Goal: Communication & Community: Answer question/provide support

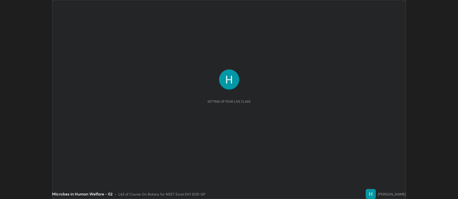
scroll to position [199, 458]
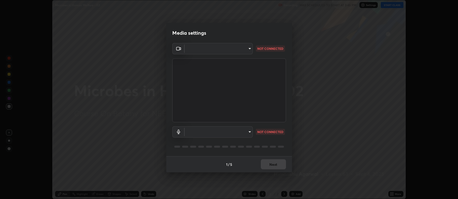
type input "5db75064d966c38022f0861f891c2b2deb8a9bf9a9a5a4ce251b0e0f2e365e36"
type input "default"
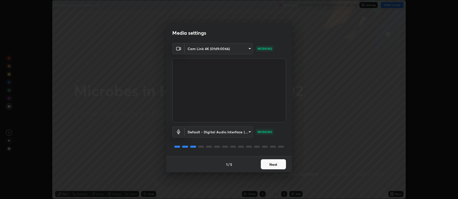
click at [269, 166] on button "Next" at bounding box center [273, 164] width 25 height 10
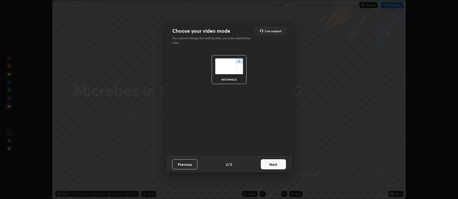
click at [275, 164] on button "Next" at bounding box center [273, 164] width 25 height 10
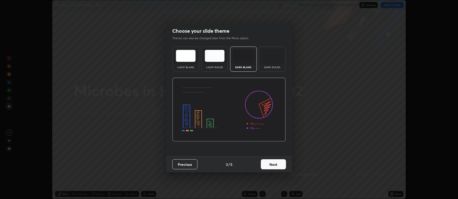
click at [274, 164] on button "Next" at bounding box center [273, 164] width 25 height 10
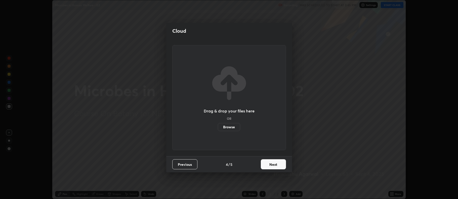
click at [275, 165] on button "Next" at bounding box center [273, 164] width 25 height 10
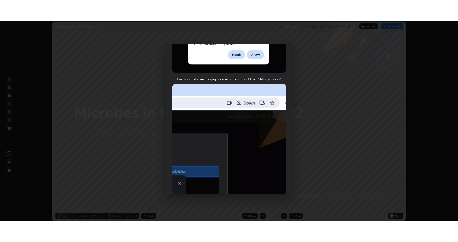
scroll to position [102, 0]
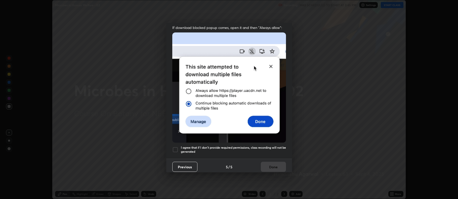
click at [177, 147] on div at bounding box center [175, 150] width 6 height 6
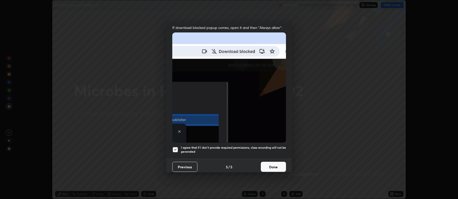
click at [267, 162] on button "Done" at bounding box center [273, 167] width 25 height 10
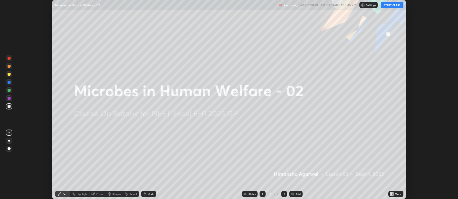
click at [390, 6] on button "START CLASS" at bounding box center [392, 5] width 23 height 6
click at [391, 194] on icon at bounding box center [392, 194] width 4 height 4
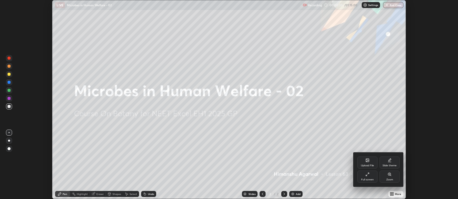
click at [366, 179] on div "Full screen" at bounding box center [367, 179] width 13 height 3
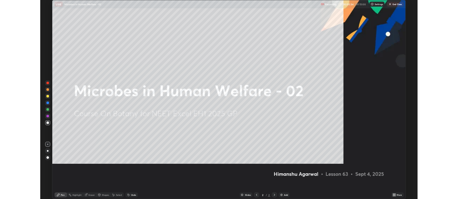
scroll to position [242, 458]
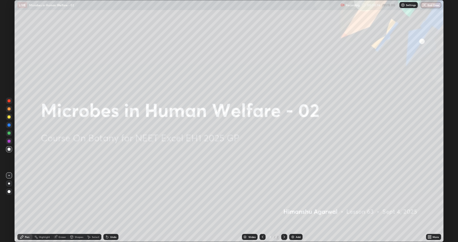
click at [296, 199] on div "Add" at bounding box center [298, 236] width 5 height 3
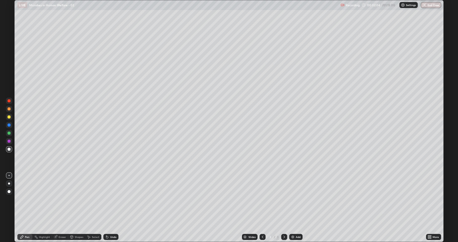
click at [9, 118] on div at bounding box center [9, 116] width 3 height 3
click at [111, 199] on div "Undo" at bounding box center [113, 236] width 6 height 3
click at [9, 108] on div at bounding box center [9, 108] width 3 height 3
click at [110, 199] on div "Undo" at bounding box center [113, 236] width 6 height 3
click at [75, 199] on div "Shapes" at bounding box center [79, 236] width 9 height 3
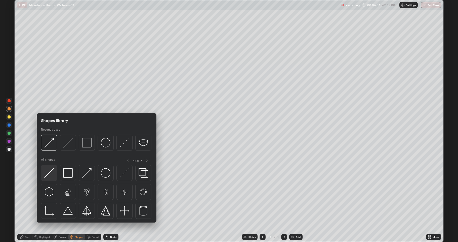
click at [49, 172] on img at bounding box center [49, 173] width 10 height 10
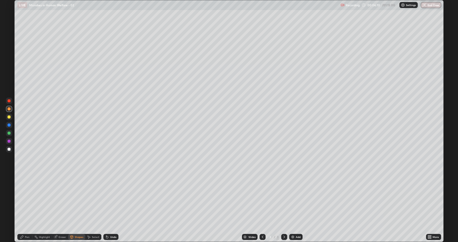
click at [24, 199] on div "Pen" at bounding box center [24, 236] width 15 height 6
click at [9, 118] on div at bounding box center [9, 116] width 3 height 3
click at [76, 199] on div "Shapes" at bounding box center [79, 236] width 9 height 3
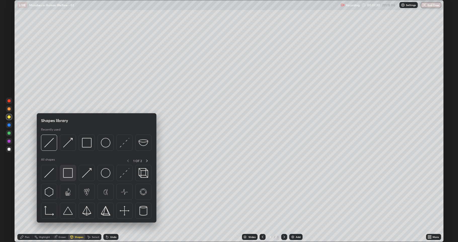
click at [70, 175] on img at bounding box center [68, 173] width 10 height 10
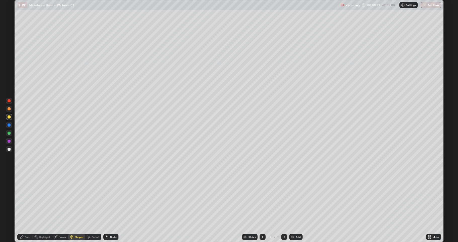
click at [10, 132] on div at bounding box center [9, 132] width 3 height 3
click at [27, 199] on div "Pen" at bounding box center [27, 236] width 5 height 3
click at [9, 148] on div at bounding box center [9, 148] width 3 height 3
click at [78, 199] on div "Shapes" at bounding box center [79, 236] width 9 height 3
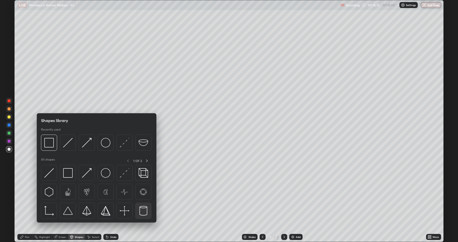
click at [142, 199] on img at bounding box center [144, 211] width 10 height 10
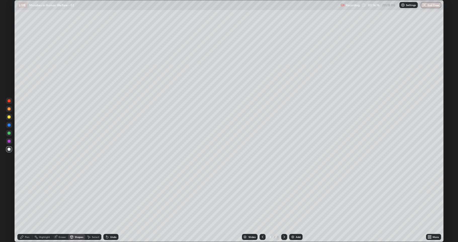
click at [293, 199] on img at bounding box center [293, 237] width 4 height 4
click at [113, 199] on div "Undo" at bounding box center [113, 236] width 6 height 3
click at [76, 199] on div "Shapes" at bounding box center [76, 236] width 17 height 6
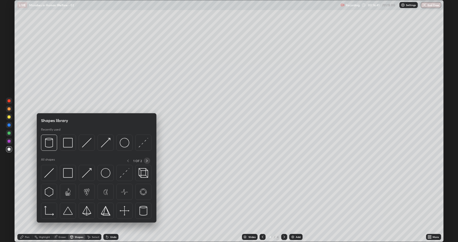
click at [147, 160] on icon at bounding box center [147, 161] width 4 height 4
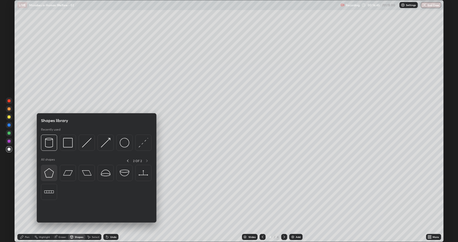
click at [51, 173] on img at bounding box center [49, 173] width 10 height 10
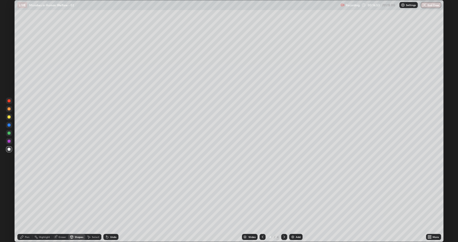
click at [60, 199] on div "Eraser" at bounding box center [63, 236] width 8 height 3
click at [25, 199] on div "Pen" at bounding box center [24, 236] width 15 height 6
click at [107, 199] on icon at bounding box center [107, 237] width 2 height 2
click at [76, 199] on div "Shapes" at bounding box center [79, 236] width 9 height 3
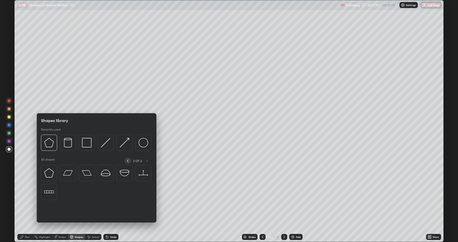
click at [127, 160] on icon at bounding box center [128, 160] width 2 height 3
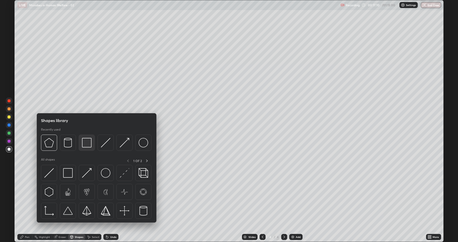
click at [86, 143] on img at bounding box center [87, 143] width 10 height 10
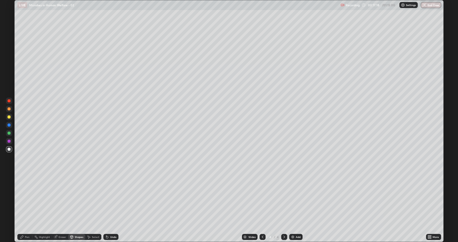
click at [261, 199] on icon at bounding box center [263, 237] width 4 height 4
click at [283, 199] on icon at bounding box center [284, 237] width 4 height 4
click at [63, 199] on div "Eraser" at bounding box center [60, 236] width 16 height 6
click at [73, 199] on div "Shapes" at bounding box center [76, 236] width 17 height 6
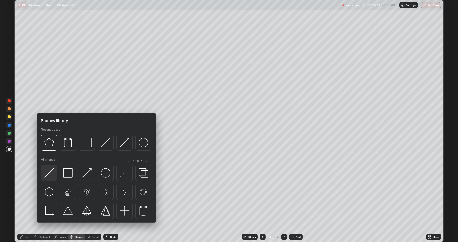
click at [49, 174] on img at bounding box center [49, 173] width 10 height 10
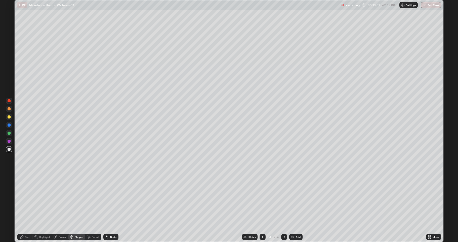
click at [59, 199] on div "Eraser" at bounding box center [63, 236] width 8 height 3
click at [81, 199] on div "Shapes" at bounding box center [79, 236] width 9 height 3
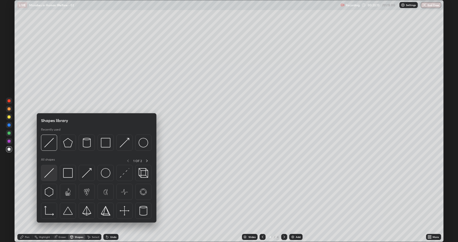
click at [48, 173] on img at bounding box center [49, 173] width 10 height 10
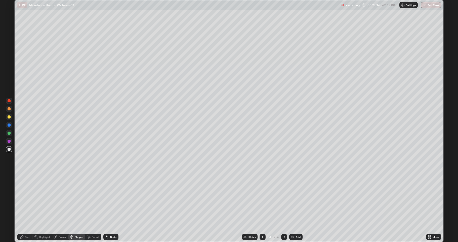
click at [110, 199] on div "Undo" at bounding box center [113, 236] width 6 height 3
click at [110, 199] on div "Undo" at bounding box center [110, 236] width 15 height 6
click at [27, 199] on div "Pen" at bounding box center [27, 236] width 5 height 3
click at [260, 199] on div at bounding box center [263, 236] width 6 height 6
click at [281, 199] on div at bounding box center [284, 236] width 6 height 6
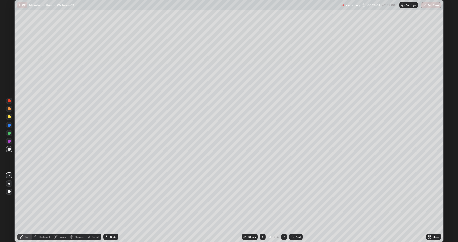
click at [10, 116] on div at bounding box center [9, 116] width 3 height 3
click at [8, 109] on div at bounding box center [9, 108] width 3 height 3
click at [58, 199] on div "Eraser" at bounding box center [60, 236] width 16 height 6
click at [24, 199] on div "Pen" at bounding box center [24, 236] width 15 height 6
click at [9, 117] on div at bounding box center [9, 116] width 3 height 3
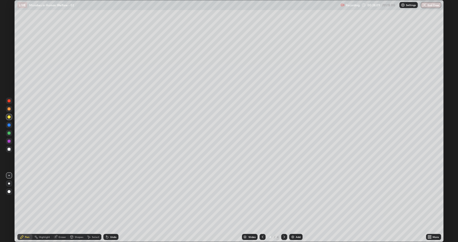
click at [72, 199] on icon at bounding box center [72, 237] width 0 height 2
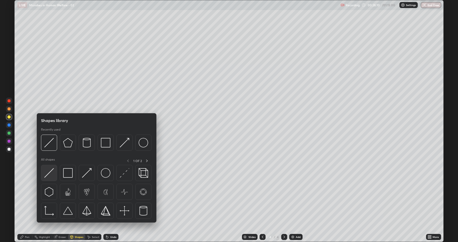
click at [51, 171] on img at bounding box center [49, 173] width 10 height 10
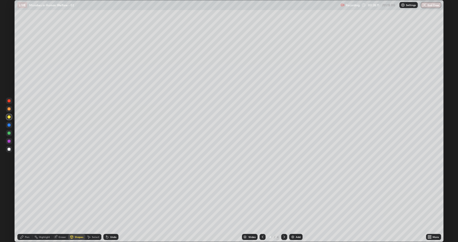
click at [27, 199] on div "Pen" at bounding box center [24, 236] width 15 height 6
click at [74, 199] on div "Shapes" at bounding box center [76, 236] width 17 height 6
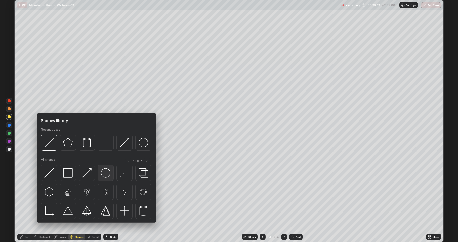
click at [105, 171] on img at bounding box center [106, 173] width 10 height 10
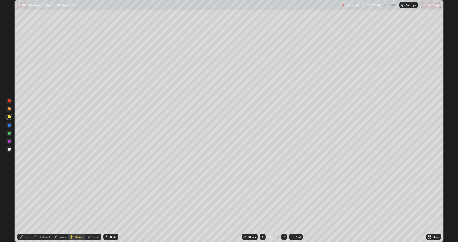
click at [10, 150] on div at bounding box center [9, 148] width 3 height 3
click at [25, 199] on div "Pen" at bounding box center [24, 236] width 15 height 6
click at [8, 133] on div at bounding box center [9, 132] width 3 height 3
click at [9, 109] on div at bounding box center [9, 108] width 3 height 3
click at [76, 199] on div "Shapes" at bounding box center [79, 236] width 9 height 3
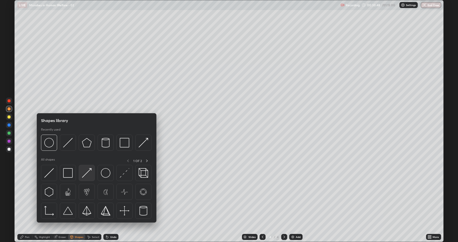
click at [86, 175] on img at bounding box center [87, 173] width 10 height 10
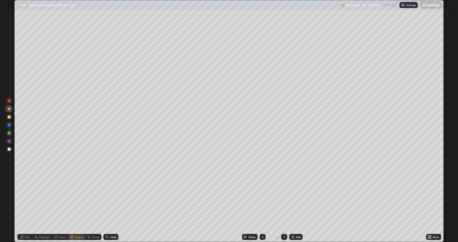
click at [9, 118] on div at bounding box center [9, 116] width 3 height 3
click at [109, 199] on div "Undo" at bounding box center [110, 236] width 15 height 6
click at [24, 199] on div "Pen" at bounding box center [24, 236] width 15 height 6
click at [76, 199] on div "Shapes" at bounding box center [79, 236] width 9 height 3
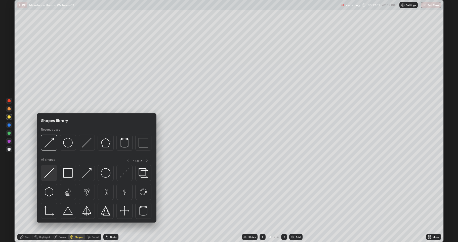
click at [49, 173] on img at bounding box center [49, 173] width 10 height 10
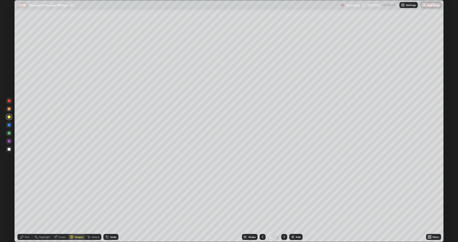
click at [9, 148] on div at bounding box center [9, 148] width 3 height 3
click at [62, 199] on div "Eraser" at bounding box center [63, 236] width 8 height 3
click at [25, 199] on div "Pen" at bounding box center [27, 236] width 5 height 3
click at [8, 149] on div at bounding box center [9, 148] width 3 height 3
click at [110, 199] on div "Undo" at bounding box center [113, 236] width 6 height 3
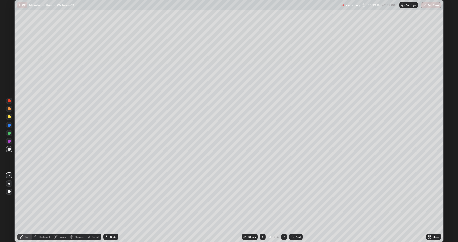
click at [71, 199] on icon at bounding box center [71, 236] width 3 height 3
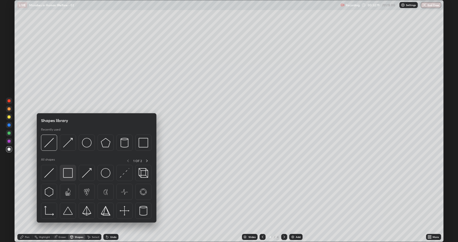
click at [65, 171] on img at bounding box center [68, 173] width 10 height 10
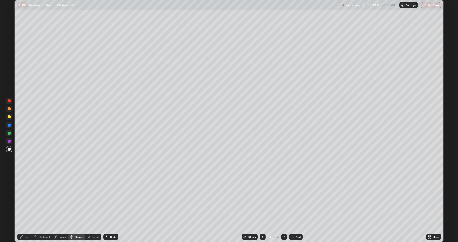
click at [107, 199] on icon at bounding box center [107, 237] width 2 height 2
click at [73, 199] on icon at bounding box center [71, 236] width 3 height 3
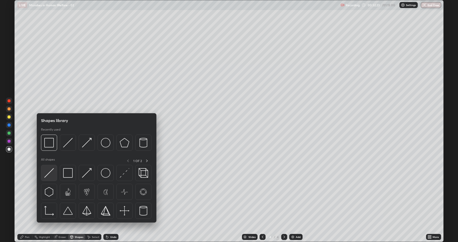
click at [50, 170] on img at bounding box center [49, 173] width 10 height 10
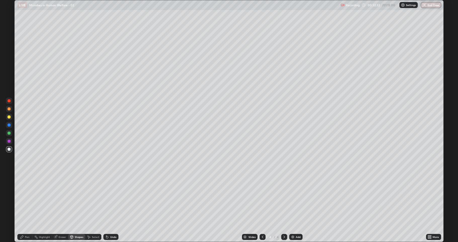
click at [25, 199] on div "Pen" at bounding box center [24, 236] width 15 height 6
click at [9, 135] on div at bounding box center [9, 133] width 6 height 6
click at [75, 199] on div "Shapes" at bounding box center [76, 236] width 17 height 6
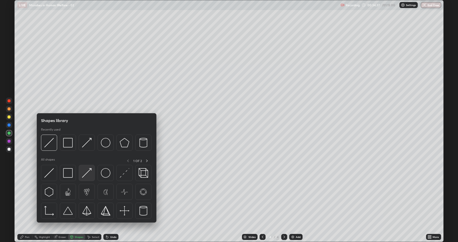
click at [85, 176] on img at bounding box center [87, 173] width 10 height 10
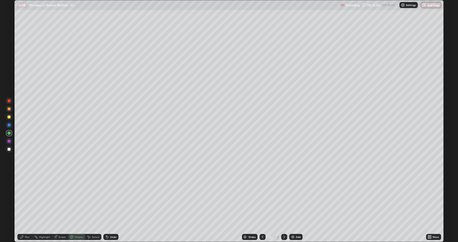
click at [25, 199] on div "Pen" at bounding box center [27, 236] width 5 height 3
click at [8, 117] on div at bounding box center [9, 116] width 3 height 3
click at [77, 199] on div "Shapes" at bounding box center [79, 236] width 9 height 3
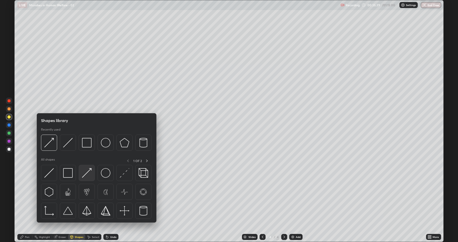
click at [87, 172] on img at bounding box center [87, 173] width 10 height 10
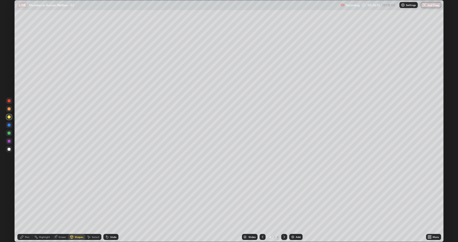
click at [9, 148] on div at bounding box center [9, 148] width 3 height 3
click at [9, 108] on div at bounding box center [9, 108] width 3 height 3
click at [23, 199] on icon at bounding box center [22, 237] width 4 height 4
click at [78, 199] on div "Shapes" at bounding box center [79, 236] width 9 height 3
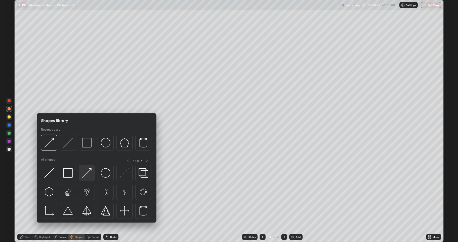
click at [92, 172] on div at bounding box center [87, 173] width 16 height 16
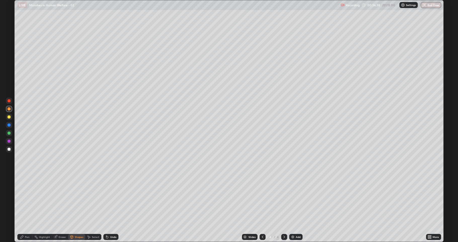
click at [8, 150] on div at bounding box center [9, 148] width 3 height 3
click at [112, 199] on div "Undo" at bounding box center [113, 236] width 6 height 3
click at [21, 199] on icon at bounding box center [21, 236] width 3 height 3
click at [9, 117] on div at bounding box center [9, 116] width 3 height 3
click at [9, 125] on div at bounding box center [9, 124] width 3 height 3
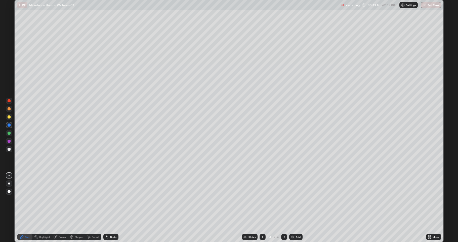
click at [293, 199] on img at bounding box center [293, 237] width 4 height 4
click at [8, 150] on div at bounding box center [9, 148] width 3 height 3
click at [10, 125] on div at bounding box center [9, 124] width 3 height 3
click at [11, 148] on div at bounding box center [9, 149] width 6 height 6
click at [7, 134] on div at bounding box center [9, 133] width 6 height 6
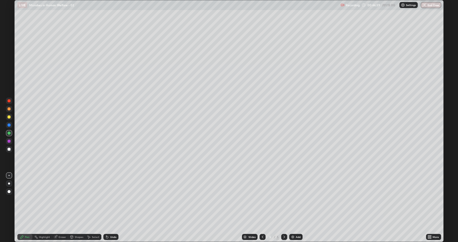
click at [261, 199] on icon at bounding box center [263, 237] width 4 height 4
click at [262, 199] on icon at bounding box center [263, 237] width 4 height 4
click at [284, 199] on icon at bounding box center [285, 236] width 2 height 3
click at [284, 199] on icon at bounding box center [284, 237] width 4 height 4
click at [9, 149] on div at bounding box center [9, 148] width 3 height 3
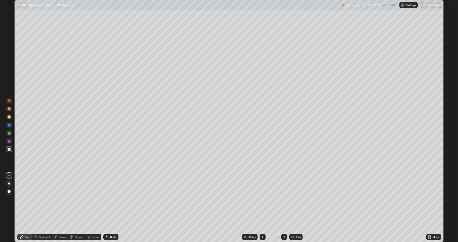
click at [8, 149] on div at bounding box center [9, 148] width 3 height 3
click at [83, 199] on div "Shapes" at bounding box center [76, 236] width 17 height 6
click at [111, 199] on div "Undo" at bounding box center [110, 236] width 15 height 6
click at [79, 199] on div "Shapes" at bounding box center [79, 236] width 9 height 3
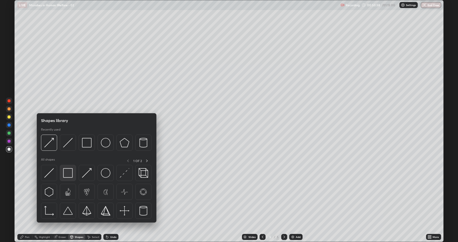
click at [66, 176] on img at bounding box center [68, 173] width 10 height 10
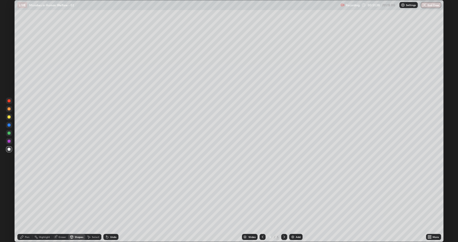
click at [10, 118] on div at bounding box center [9, 116] width 3 height 3
click at [112, 199] on div "Undo" at bounding box center [113, 236] width 6 height 3
click at [28, 199] on div "Pen" at bounding box center [27, 236] width 5 height 3
click at [9, 110] on div at bounding box center [9, 108] width 3 height 3
click at [9, 149] on div at bounding box center [9, 148] width 3 height 3
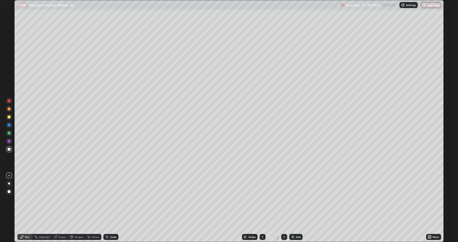
click at [293, 199] on img at bounding box center [293, 237] width 4 height 4
click at [8, 117] on div at bounding box center [9, 116] width 3 height 3
click at [78, 199] on div "Shapes" at bounding box center [79, 236] width 9 height 3
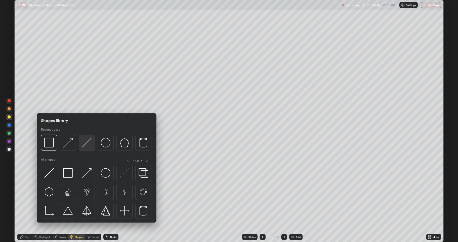
click at [85, 145] on img at bounding box center [87, 143] width 10 height 10
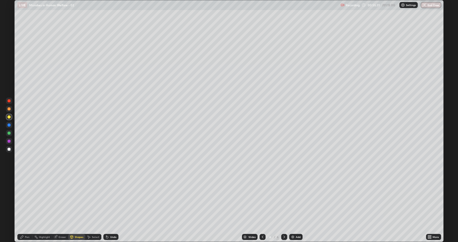
click at [26, 199] on div "Pen" at bounding box center [27, 236] width 5 height 3
click at [76, 199] on div "Shapes" at bounding box center [79, 236] width 9 height 3
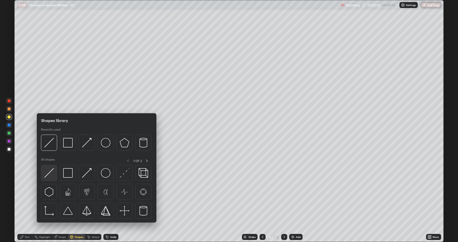
click at [52, 173] on img at bounding box center [49, 173] width 10 height 10
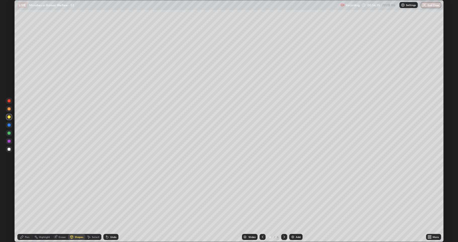
click at [10, 150] on div at bounding box center [9, 148] width 3 height 3
click at [9, 109] on div at bounding box center [9, 108] width 3 height 3
click at [78, 199] on div "Shapes" at bounding box center [79, 236] width 9 height 3
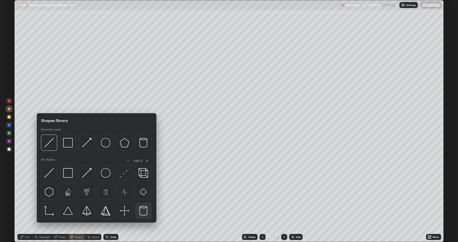
click at [143, 199] on img at bounding box center [144, 211] width 10 height 10
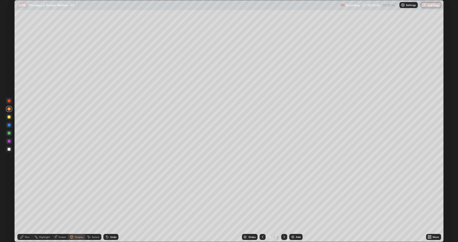
click at [92, 199] on div "Select" at bounding box center [96, 236] width 8 height 3
click at [84, 199] on div "0 ° Undo Copy Duplicate Duplicate to new slide Delete" at bounding box center [229, 120] width 429 height 241
click at [110, 190] on div "0 ° Undo Copy Duplicate Duplicate to new slide Delete" at bounding box center [229, 120] width 429 height 241
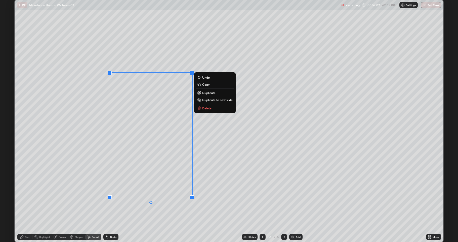
click at [86, 177] on div "0 ° Undo Copy Duplicate Duplicate to new slide Delete" at bounding box center [229, 120] width 429 height 241
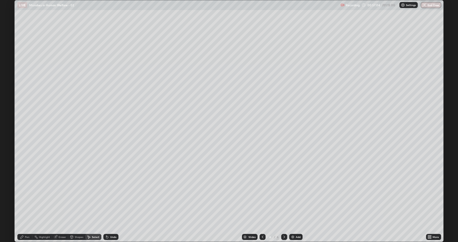
click at [62, 199] on div "Eraser" at bounding box center [63, 236] width 8 height 3
click at [75, 199] on div "Shapes" at bounding box center [79, 236] width 9 height 3
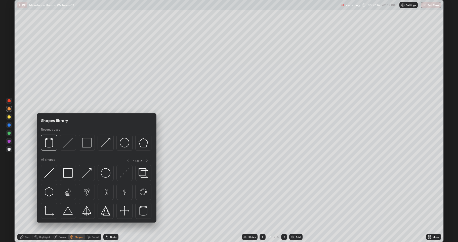
click at [9, 115] on div at bounding box center [9, 116] width 3 height 3
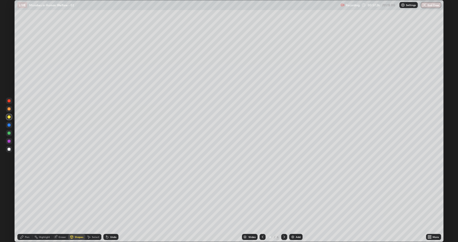
click at [73, 199] on div "Shapes" at bounding box center [76, 236] width 17 height 6
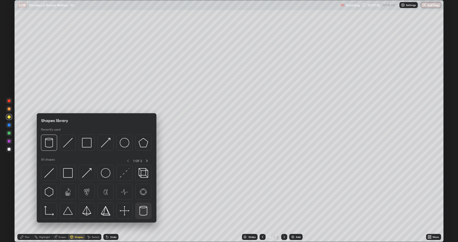
click at [143, 199] on img at bounding box center [144, 211] width 10 height 10
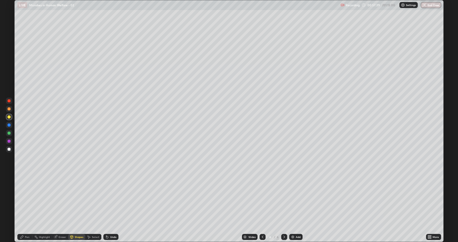
click at [106, 199] on icon at bounding box center [106, 235] width 1 height 1
click at [73, 199] on icon at bounding box center [72, 237] width 4 height 4
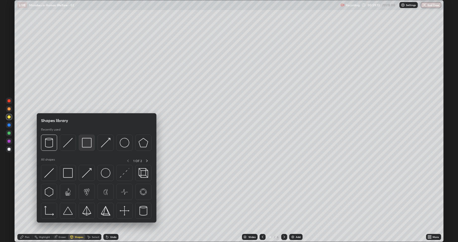
click at [87, 146] on img at bounding box center [87, 143] width 10 height 10
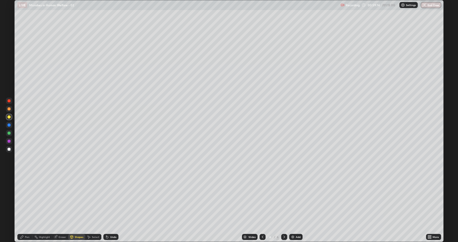
click at [10, 151] on div at bounding box center [9, 149] width 6 height 6
click at [9, 101] on div at bounding box center [9, 100] width 3 height 3
click at [8, 150] on div at bounding box center [9, 148] width 3 height 3
click at [25, 199] on div "Pen" at bounding box center [24, 236] width 15 height 6
click at [73, 199] on div "Shapes" at bounding box center [76, 236] width 17 height 6
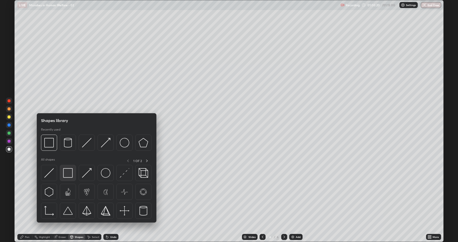
click at [69, 171] on img at bounding box center [68, 173] width 10 height 10
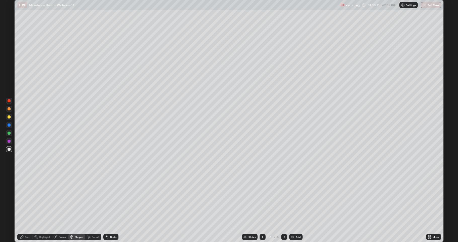
click at [10, 124] on div at bounding box center [9, 124] width 3 height 3
click at [7, 102] on div at bounding box center [9, 101] width 6 height 6
click at [77, 199] on div "Shapes" at bounding box center [79, 236] width 9 height 3
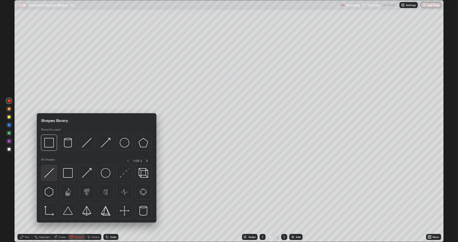
click at [50, 172] on img at bounding box center [49, 173] width 10 height 10
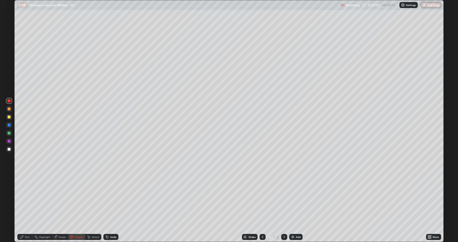
click at [60, 199] on div "Eraser" at bounding box center [63, 236] width 8 height 3
click at [75, 199] on div "Shapes" at bounding box center [79, 236] width 9 height 3
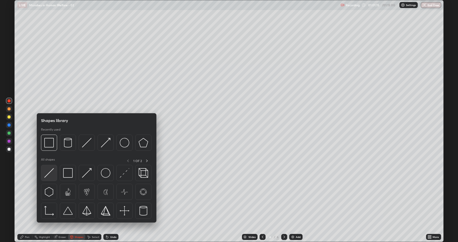
click at [50, 172] on img at bounding box center [49, 173] width 10 height 10
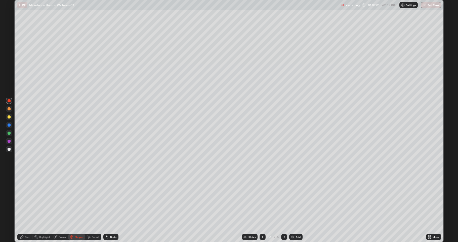
click at [60, 199] on div "Eraser" at bounding box center [63, 236] width 8 height 3
click at [73, 199] on icon at bounding box center [72, 237] width 4 height 4
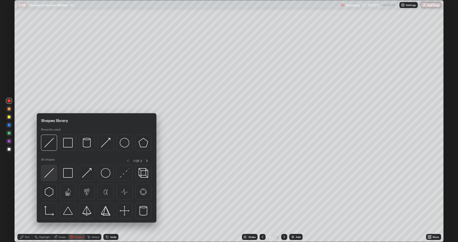
click at [49, 173] on img at bounding box center [49, 173] width 10 height 10
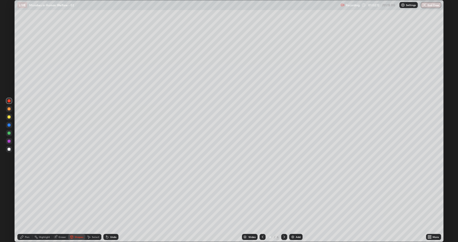
click at [9, 125] on div at bounding box center [9, 124] width 3 height 3
click at [72, 199] on icon at bounding box center [71, 236] width 3 height 3
click at [8, 150] on div at bounding box center [9, 149] width 6 height 6
click at [75, 199] on div "Shapes" at bounding box center [79, 236] width 9 height 3
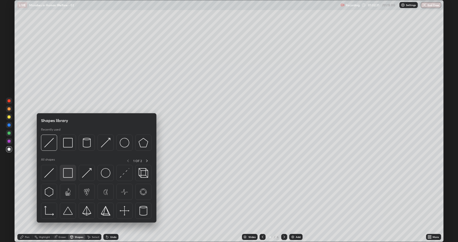
click at [69, 172] on img at bounding box center [68, 173] width 10 height 10
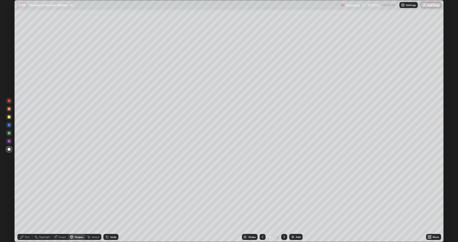
click at [62, 199] on div "Eraser" at bounding box center [63, 236] width 8 height 3
click at [26, 199] on div "Pen" at bounding box center [24, 236] width 15 height 6
click at [75, 199] on div "Shapes" at bounding box center [79, 236] width 9 height 3
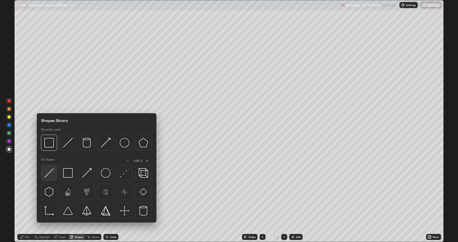
click at [52, 172] on img at bounding box center [49, 173] width 10 height 10
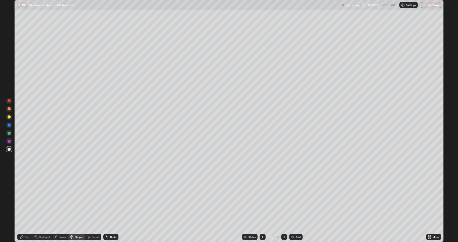
click at [112, 199] on div "Undo" at bounding box center [113, 236] width 6 height 3
click at [27, 199] on div "Pen" at bounding box center [24, 236] width 15 height 6
click at [77, 199] on div "Shapes" at bounding box center [79, 236] width 9 height 3
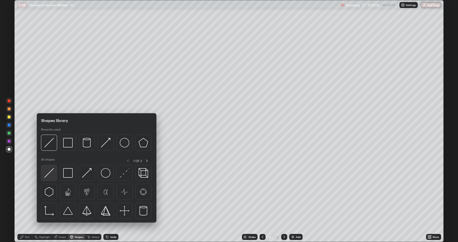
click at [48, 173] on img at bounding box center [49, 173] width 10 height 10
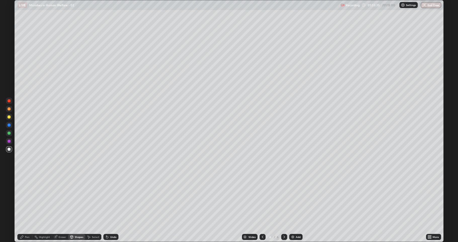
click at [109, 199] on div "Undo" at bounding box center [110, 236] width 15 height 6
click at [107, 199] on icon at bounding box center [107, 237] width 4 height 4
click at [61, 199] on div "Eraser" at bounding box center [63, 236] width 8 height 3
click at [75, 199] on div "Shapes" at bounding box center [79, 236] width 9 height 3
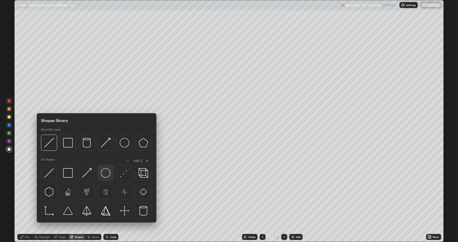
click at [104, 172] on img at bounding box center [106, 173] width 10 height 10
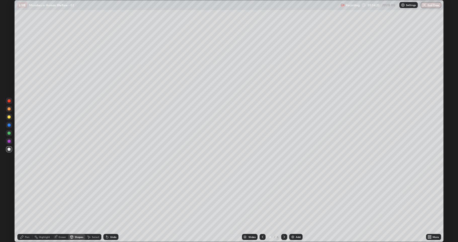
click at [9, 117] on div at bounding box center [9, 116] width 3 height 3
click at [28, 199] on div "Pen" at bounding box center [27, 236] width 5 height 3
click at [75, 199] on div "Shapes" at bounding box center [79, 236] width 9 height 3
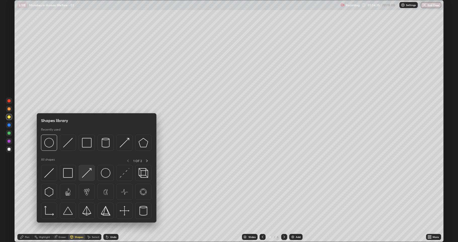
click at [85, 174] on img at bounding box center [87, 173] width 10 height 10
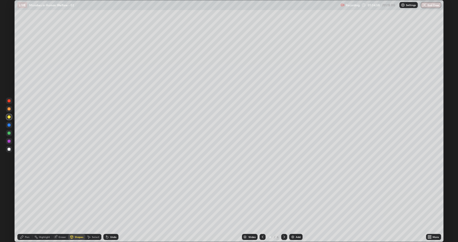
click at [25, 199] on div "Pen" at bounding box center [27, 236] width 5 height 3
click at [11, 148] on div at bounding box center [9, 149] width 6 height 6
click at [111, 199] on div "Undo" at bounding box center [113, 236] width 6 height 3
click at [10, 118] on div at bounding box center [9, 116] width 3 height 3
click at [10, 149] on div at bounding box center [9, 148] width 3 height 3
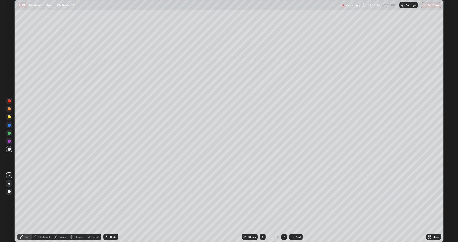
click at [13, 116] on div at bounding box center [9, 117] width 8 height 8
click at [9, 109] on div at bounding box center [9, 108] width 3 height 3
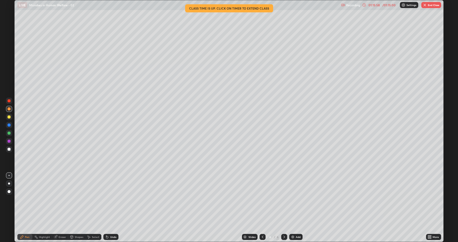
click at [433, 6] on button "End Class" at bounding box center [431, 5] width 20 height 6
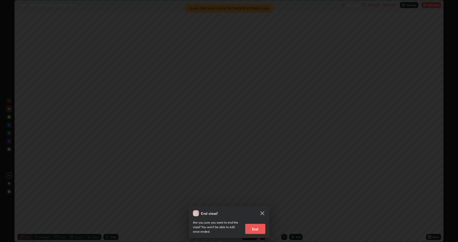
click at [254, 199] on button "End" at bounding box center [255, 228] width 20 height 10
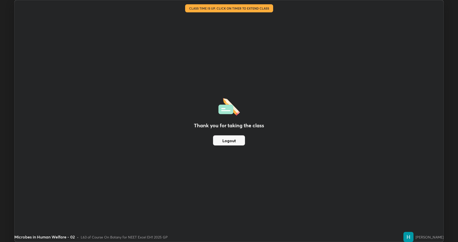
click at [230, 140] on button "Logout" at bounding box center [229, 140] width 32 height 10
click at [231, 136] on button "Logout" at bounding box center [229, 140] width 32 height 10
click at [228, 142] on button "Logout" at bounding box center [229, 140] width 32 height 10
click at [229, 139] on button "Logout" at bounding box center [229, 140] width 32 height 10
click at [231, 140] on button "Logout" at bounding box center [229, 140] width 32 height 10
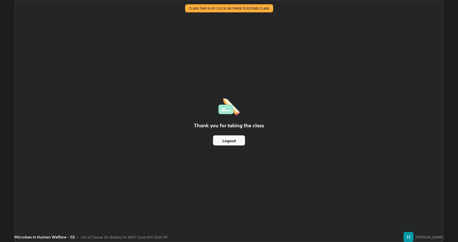
click at [231, 139] on button "Logout" at bounding box center [229, 140] width 32 height 10
click at [233, 139] on button "Logout" at bounding box center [229, 140] width 32 height 10
click at [235, 140] on button "Logout" at bounding box center [229, 140] width 32 height 10
click at [239, 142] on button "Logout" at bounding box center [229, 140] width 32 height 10
click at [237, 142] on button "Logout" at bounding box center [229, 140] width 32 height 10
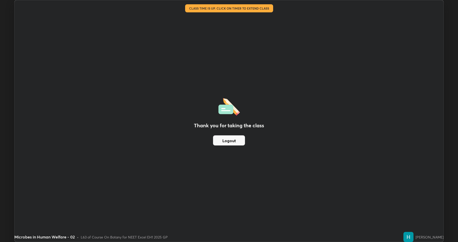
click at [233, 142] on button "Logout" at bounding box center [229, 140] width 32 height 10
click at [236, 143] on button "Logout" at bounding box center [229, 140] width 32 height 10
click at [208, 151] on div "Thank you for taking the class Logout" at bounding box center [229, 120] width 429 height 241
click at [223, 141] on button "Logout" at bounding box center [229, 140] width 32 height 10
click at [226, 140] on button "Logout" at bounding box center [229, 140] width 32 height 10
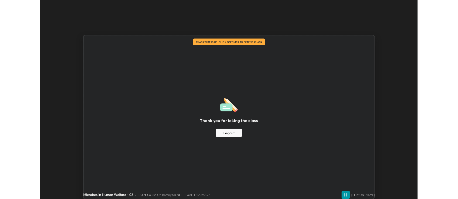
scroll to position [24962, 24703]
